Goal: Information Seeking & Learning: Learn about a topic

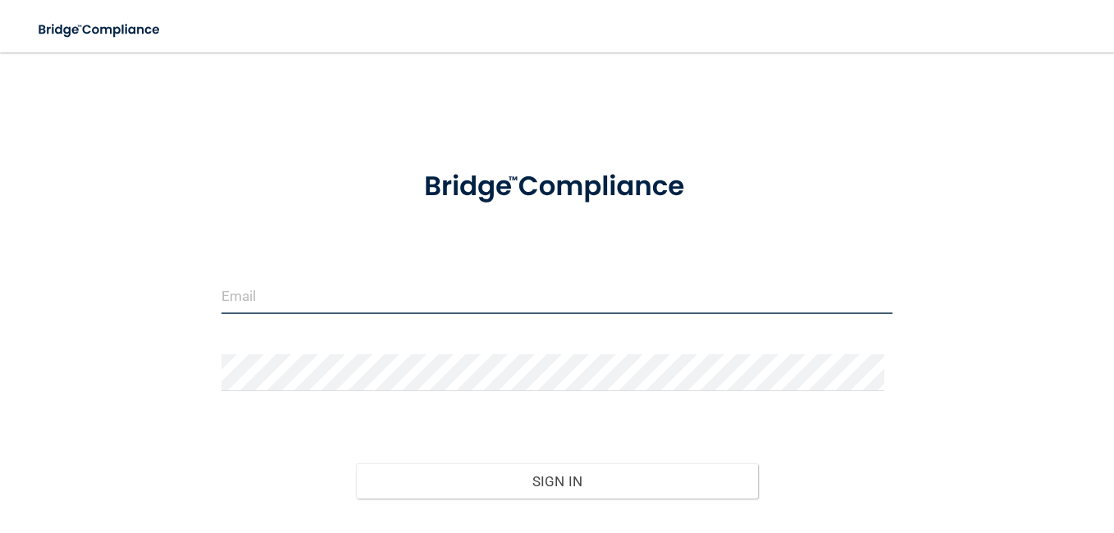
click at [291, 294] on input "email" at bounding box center [556, 295] width 671 height 37
type input "[EMAIL_ADDRESS][DOMAIN_NAME]"
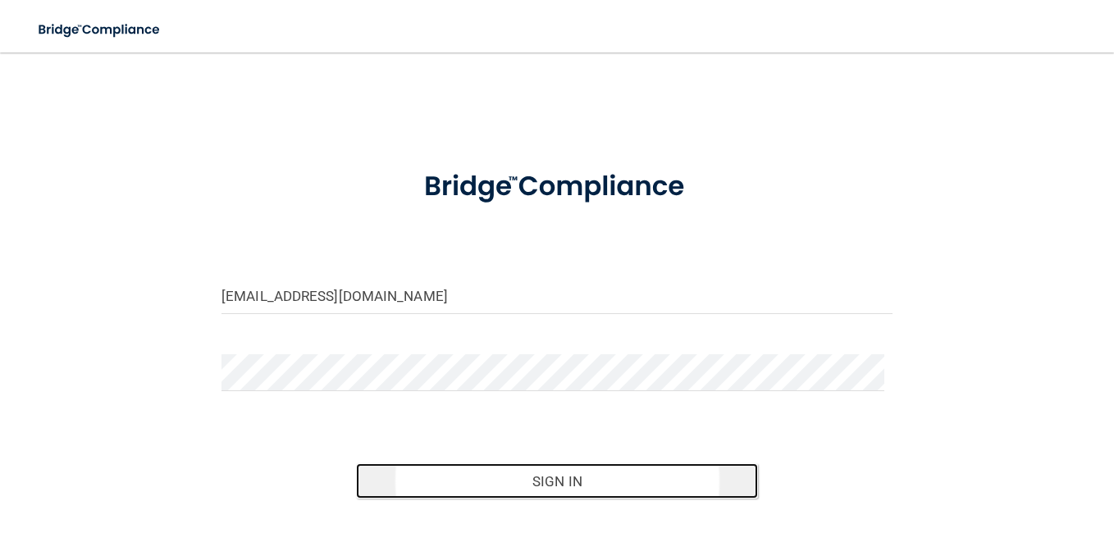
click at [590, 474] on button "Sign In" at bounding box center [557, 481] width 403 height 36
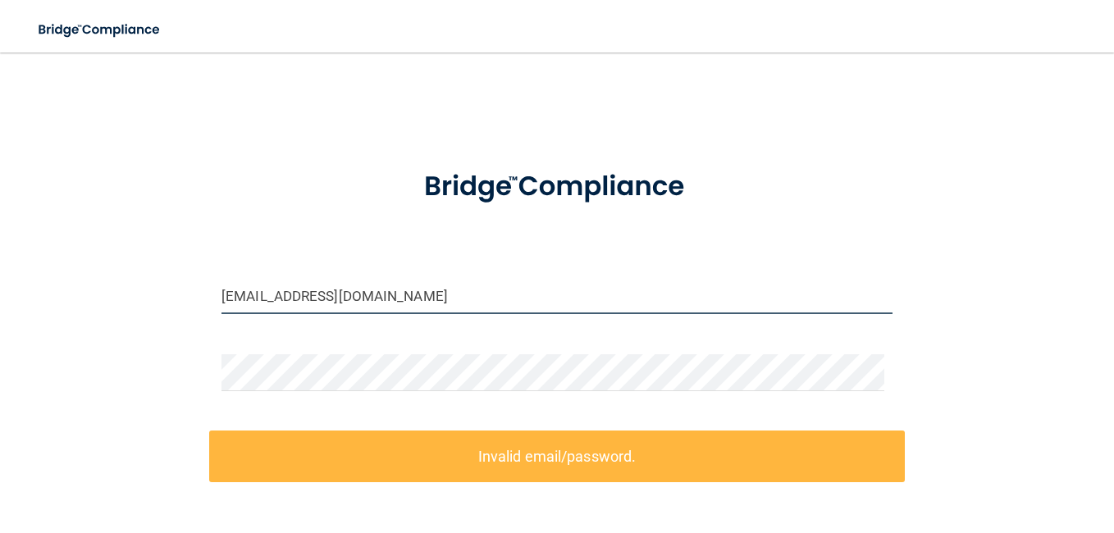
drag, startPoint x: 566, startPoint y: 294, endPoint x: 84, endPoint y: 325, distance: 483.2
click at [84, 325] on div "[EMAIL_ADDRESS][DOMAIN_NAME] Invalid email/password. You don't have permission …" at bounding box center [557, 360] width 1048 height 582
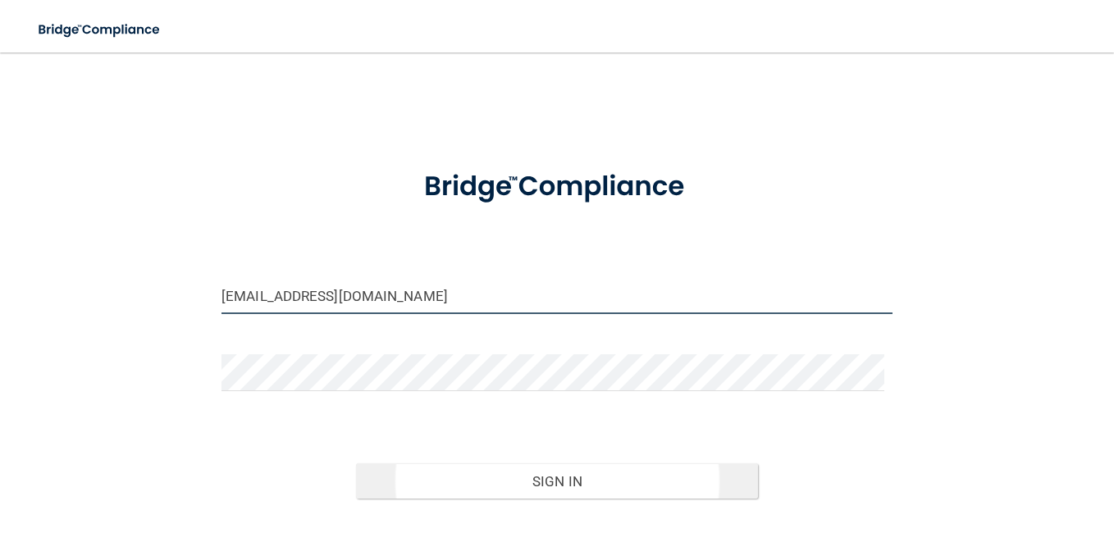
type input "[EMAIL_ADDRESS][DOMAIN_NAME]"
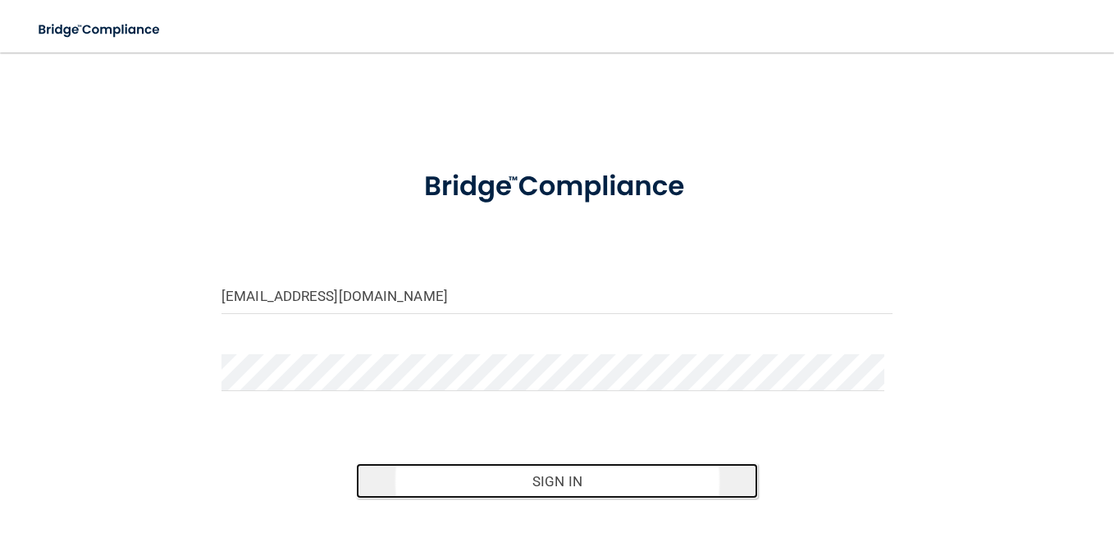
click at [568, 486] on button "Sign In" at bounding box center [557, 481] width 403 height 36
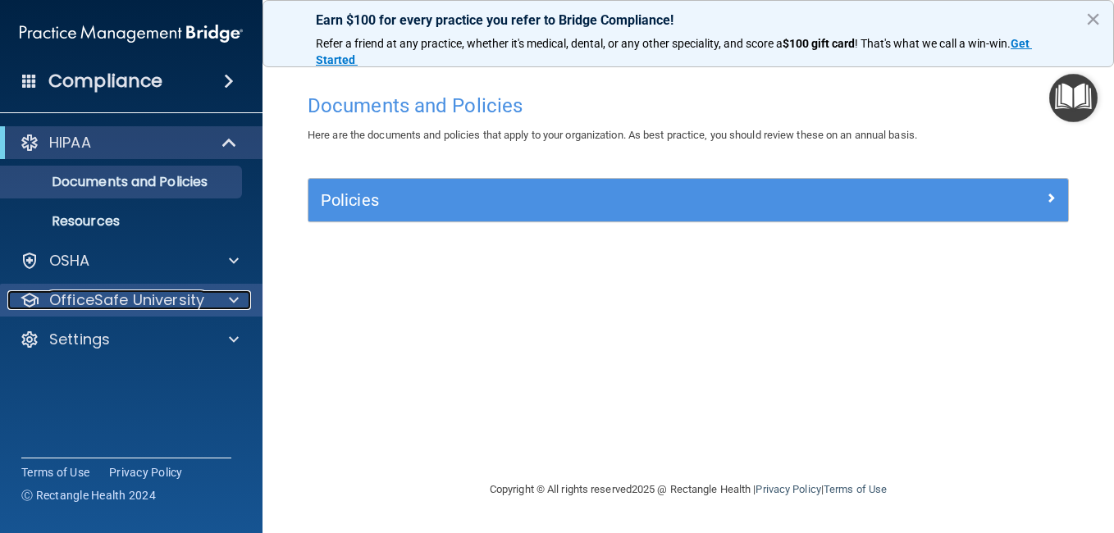
click at [170, 302] on p "OfficeSafe University" at bounding box center [126, 300] width 155 height 20
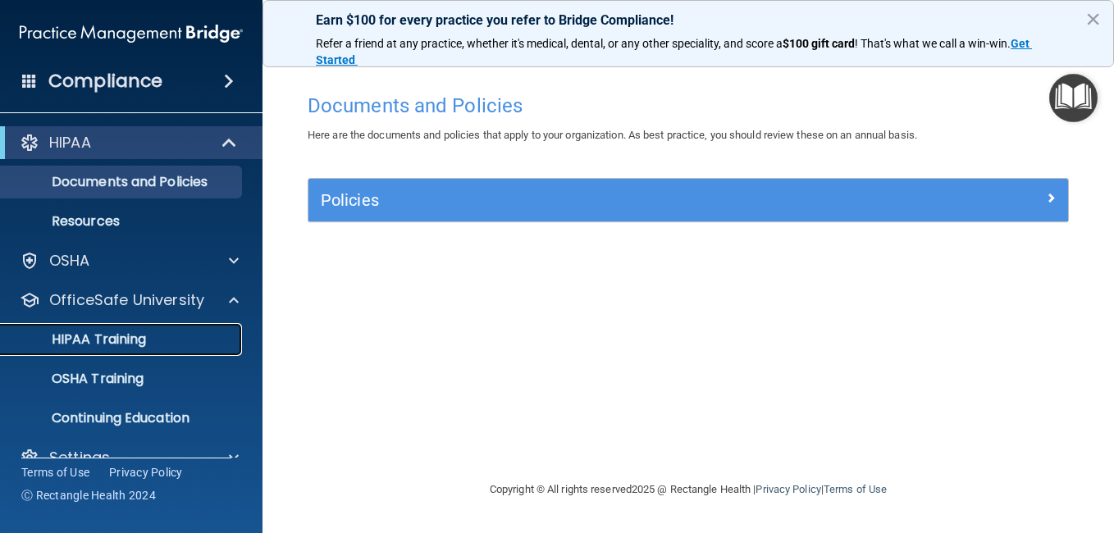
click at [114, 340] on p "HIPAA Training" at bounding box center [78, 339] width 135 height 16
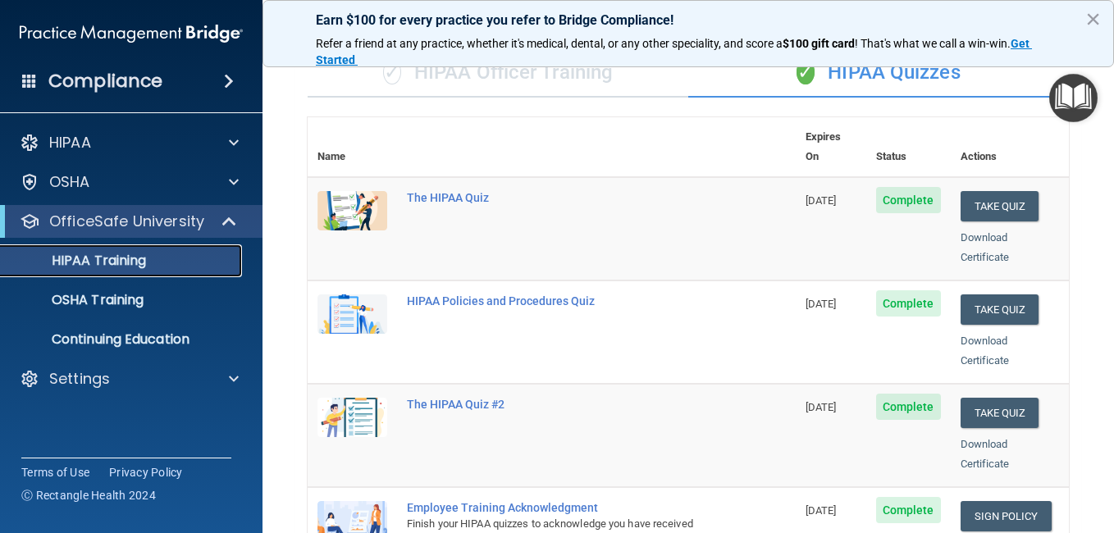
scroll to position [37, 0]
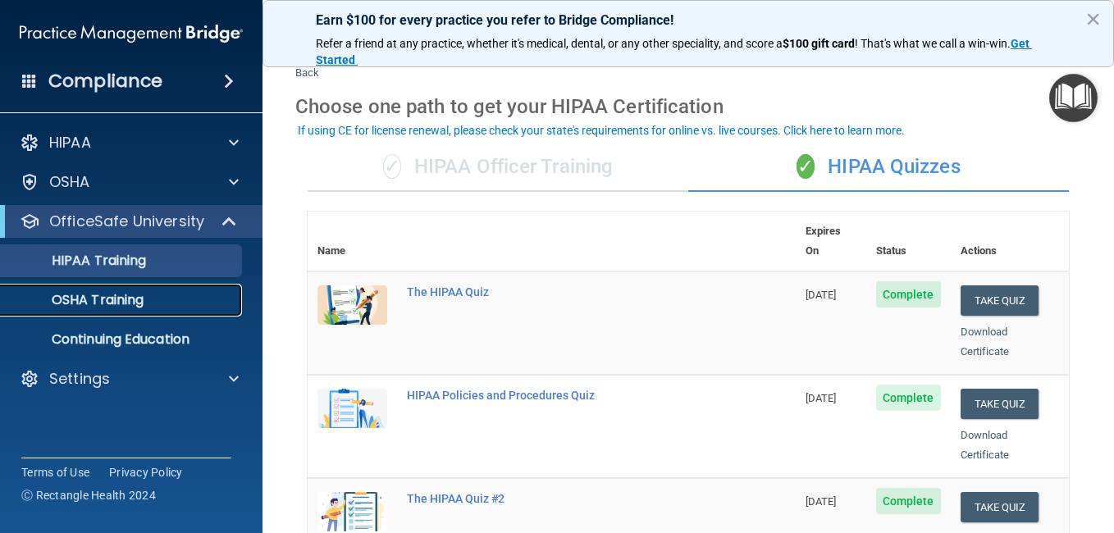
click at [127, 314] on link "OSHA Training" at bounding box center [113, 300] width 258 height 33
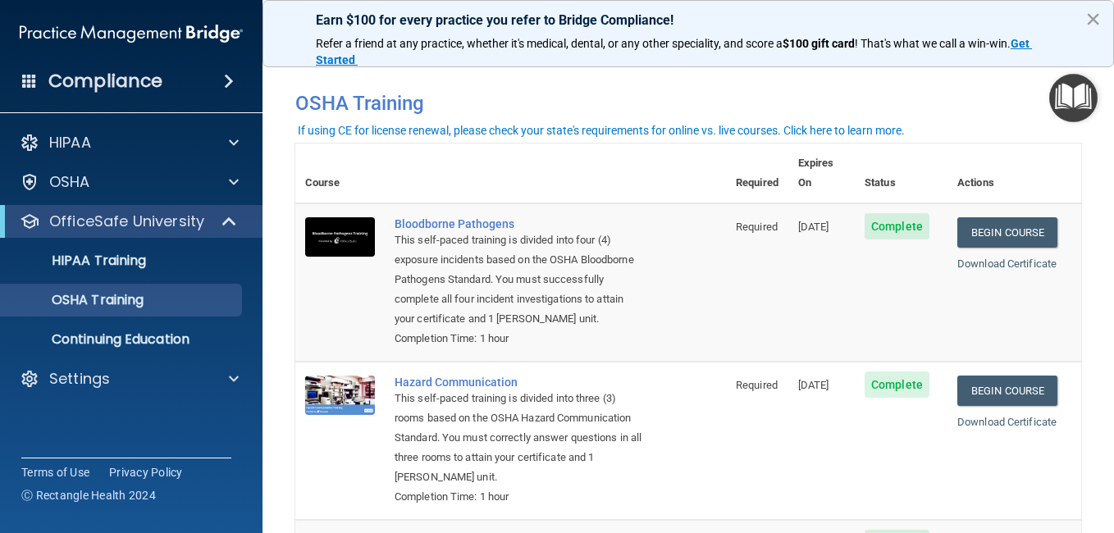
click at [1095, 17] on button "×" at bounding box center [1093, 19] width 16 height 26
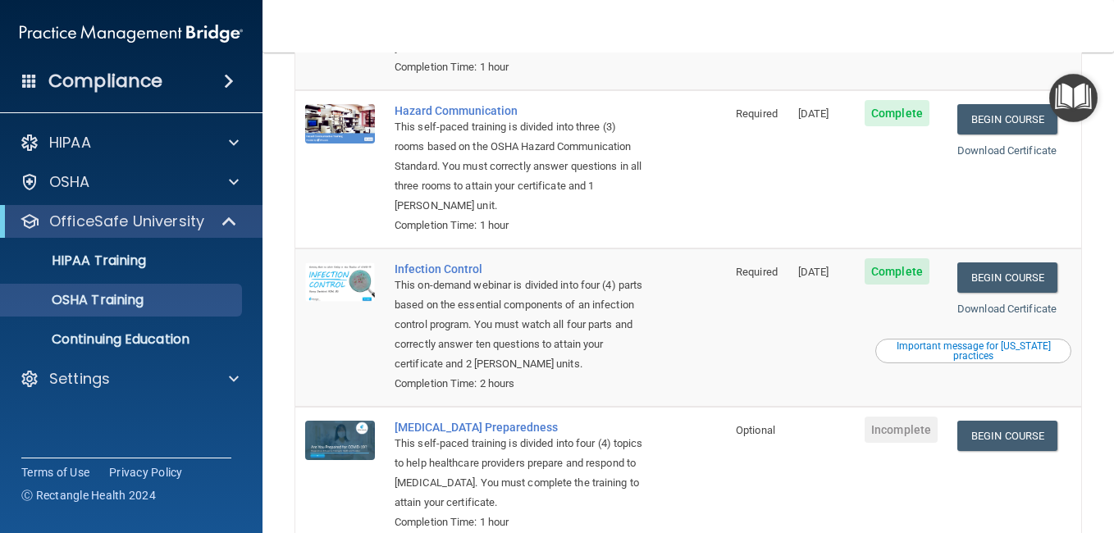
scroll to position [280, 0]
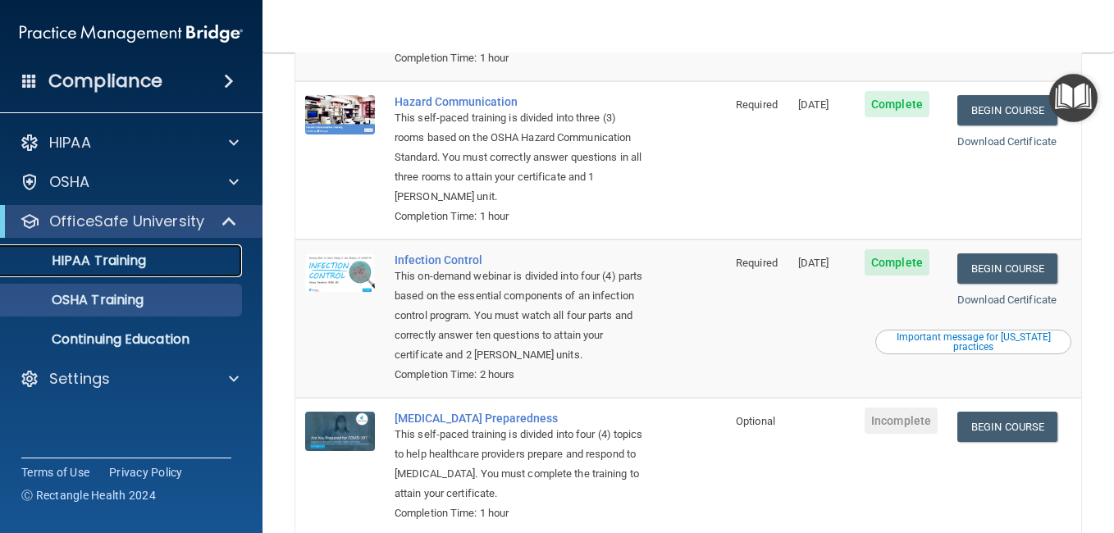
click at [130, 266] on p "HIPAA Training" at bounding box center [78, 261] width 135 height 16
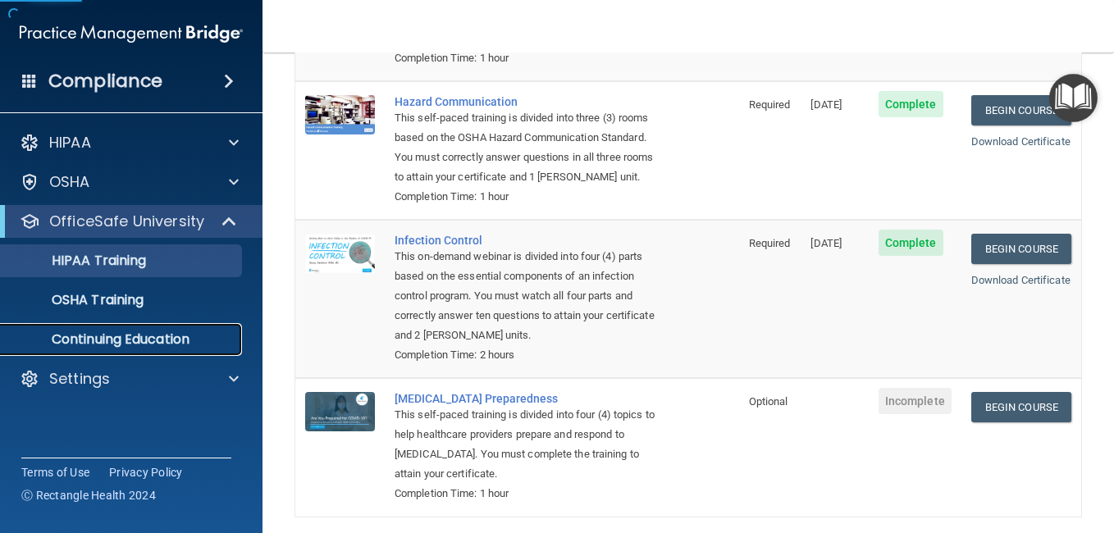
click at [166, 339] on p "Continuing Education" at bounding box center [123, 339] width 224 height 16
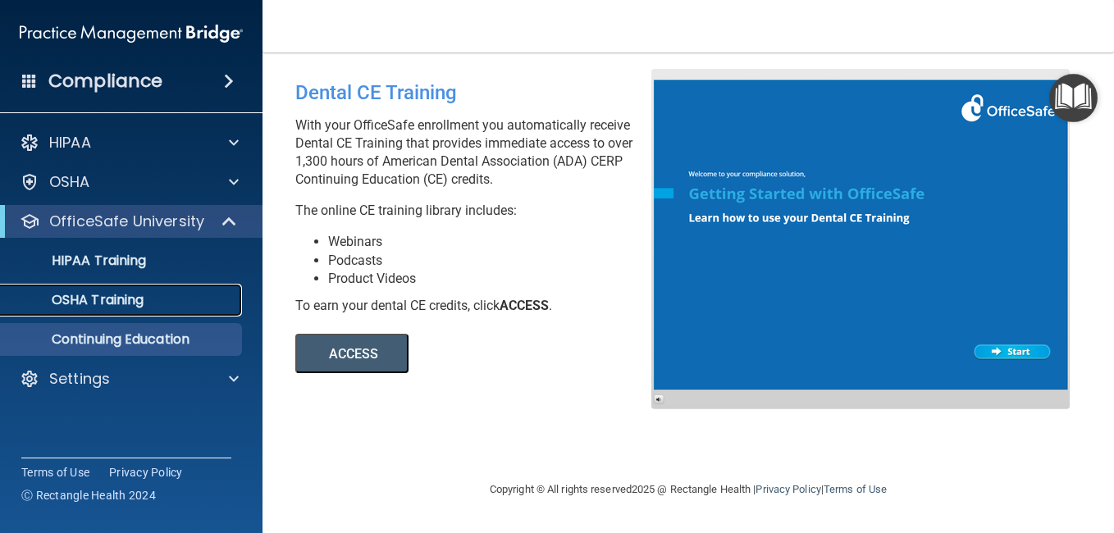
click at [130, 297] on p "OSHA Training" at bounding box center [77, 300] width 133 height 16
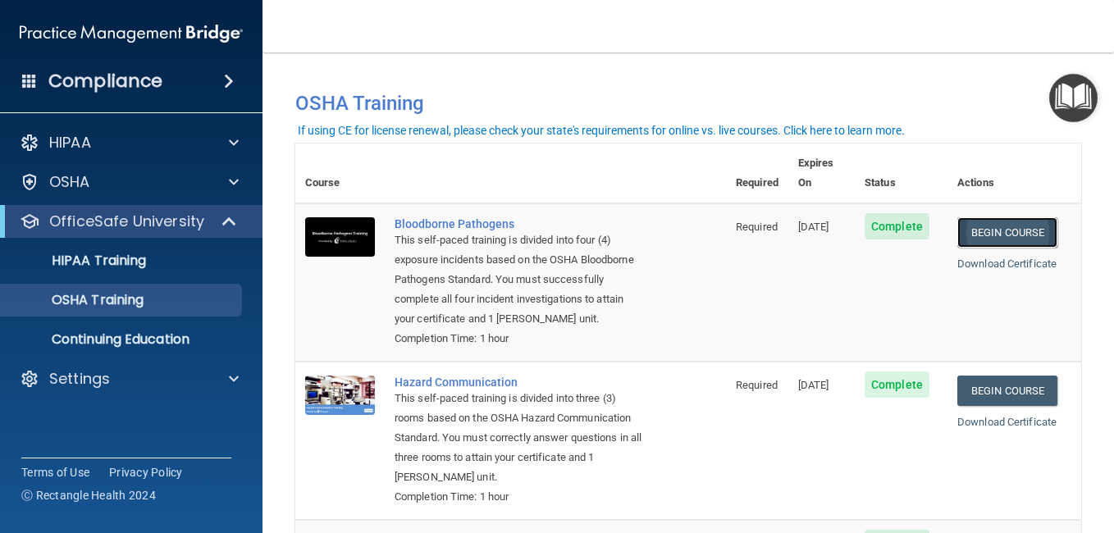
click at [1004, 217] on link "Begin Course" at bounding box center [1007, 232] width 100 height 30
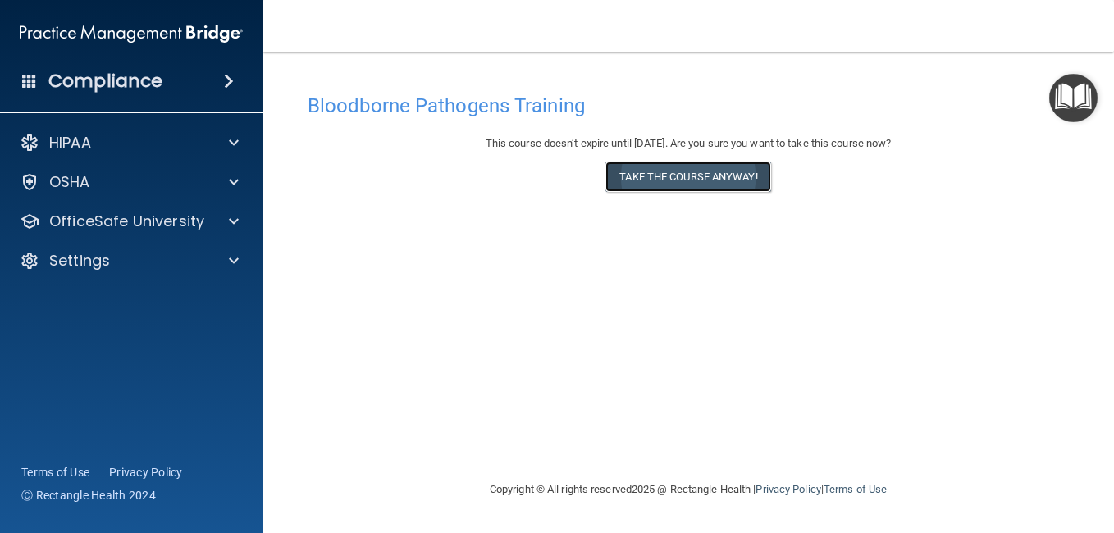
click at [680, 180] on button "Take the course anyway!" at bounding box center [687, 177] width 165 height 30
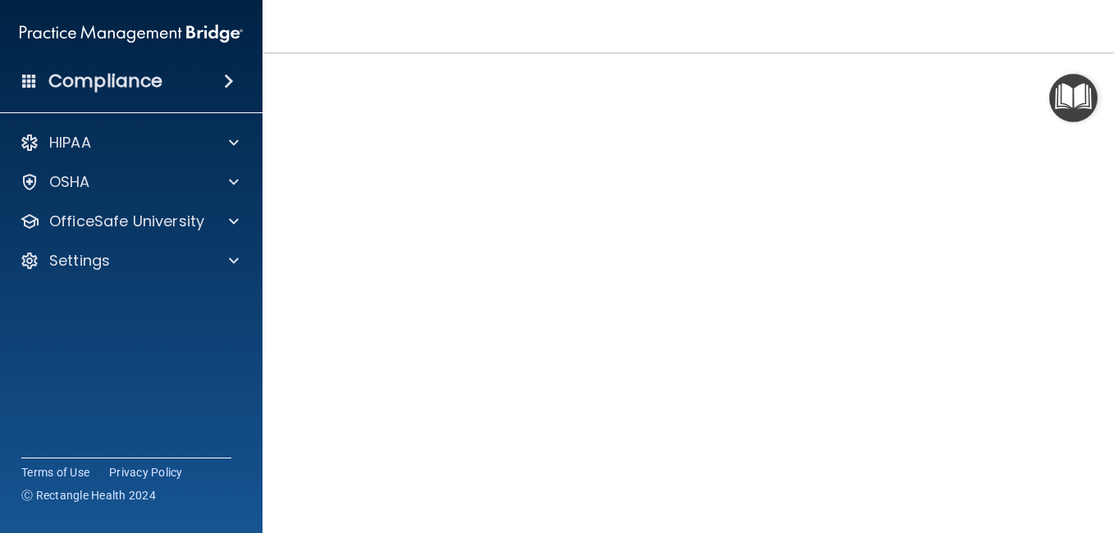
scroll to position [98, 0]
click at [295, 431] on div "Bloodborne Pathogens Training This course doesn’t expire until 12/30/2025. Are …" at bounding box center [688, 272] width 786 height 568
